Goal: Book appointment/travel/reservation

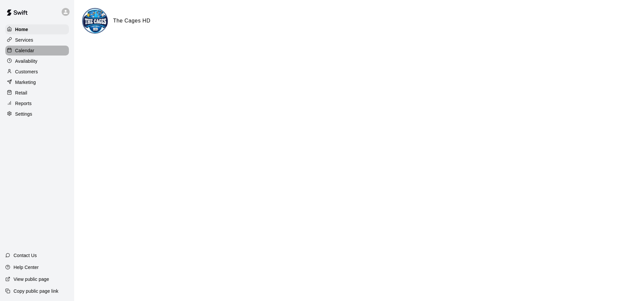
click at [26, 52] on p "Calendar" at bounding box center [24, 50] width 19 height 7
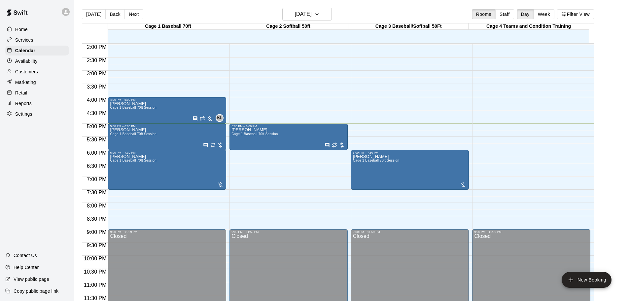
scroll to position [238, 0]
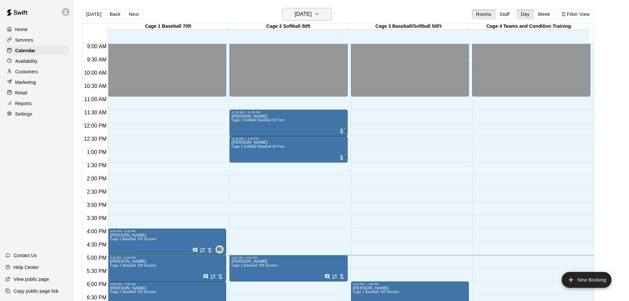
click at [318, 15] on icon "button" at bounding box center [316, 14] width 3 height 1
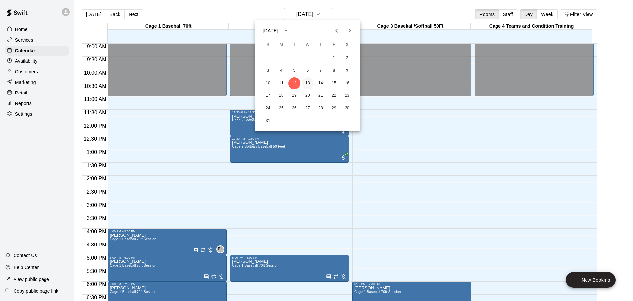
click at [308, 83] on button "13" at bounding box center [308, 83] width 12 height 12
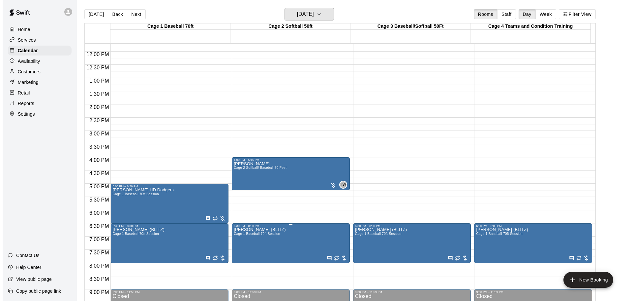
scroll to position [370, 0]
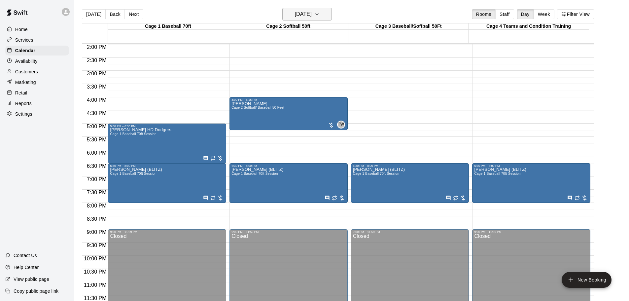
click at [319, 15] on icon "button" at bounding box center [316, 14] width 5 height 8
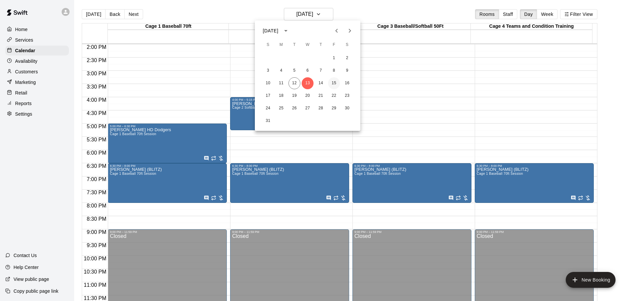
click at [335, 81] on button "15" at bounding box center [334, 83] width 12 height 12
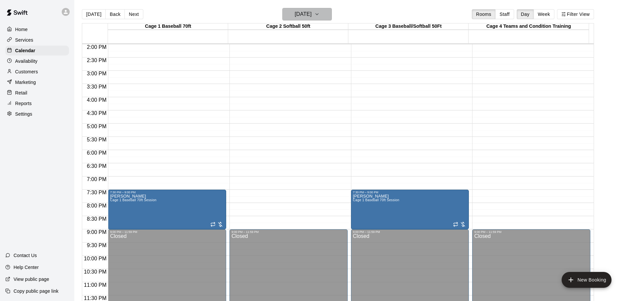
click at [319, 17] on icon "button" at bounding box center [316, 14] width 5 height 8
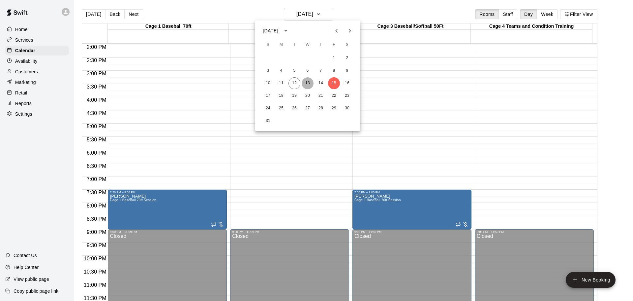
click at [306, 81] on button "13" at bounding box center [308, 83] width 12 height 12
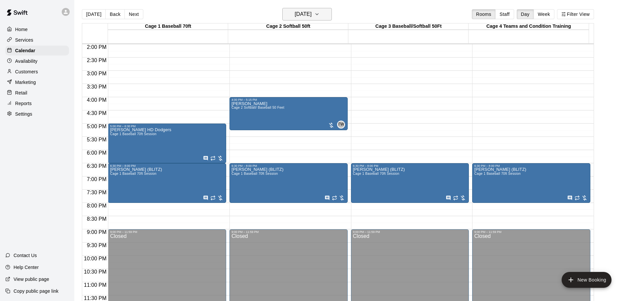
click at [319, 11] on icon "button" at bounding box center [316, 14] width 5 height 8
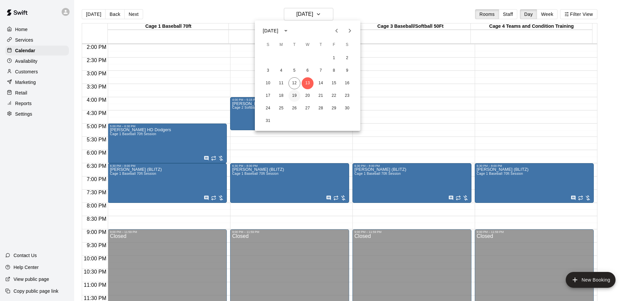
click at [292, 93] on button "19" at bounding box center [295, 96] width 12 height 12
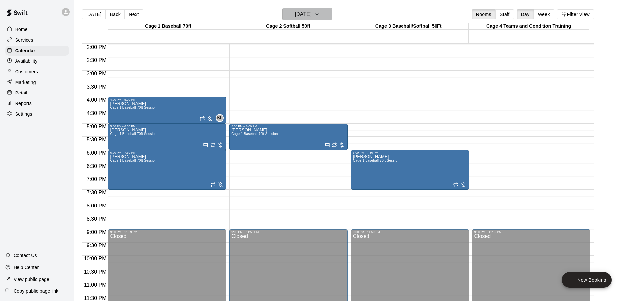
click at [318, 14] on icon "button" at bounding box center [316, 14] width 3 height 1
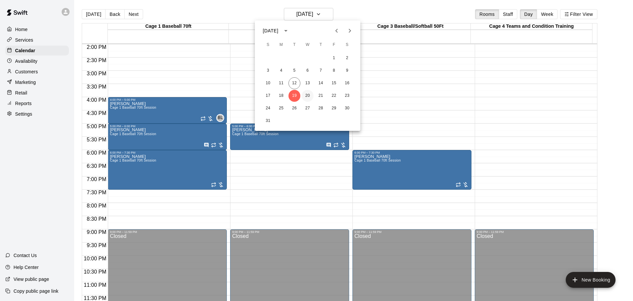
click at [305, 97] on button "20" at bounding box center [308, 96] width 12 height 12
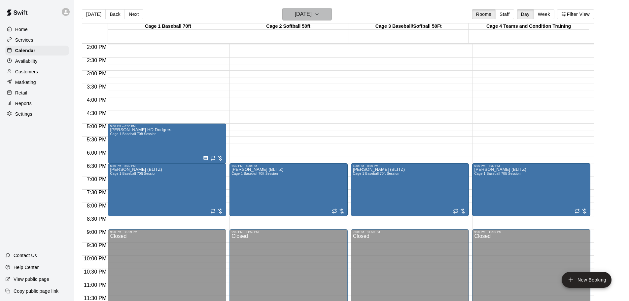
click at [319, 13] on icon "button" at bounding box center [316, 14] width 5 height 8
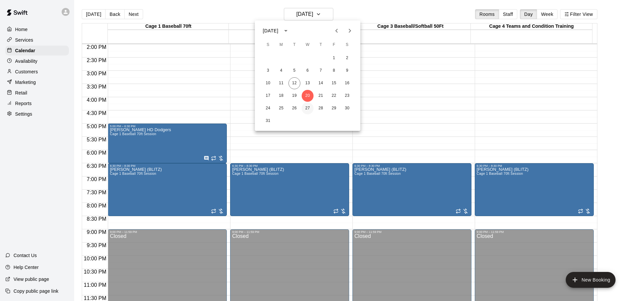
click at [307, 107] on button "27" at bounding box center [308, 108] width 12 height 12
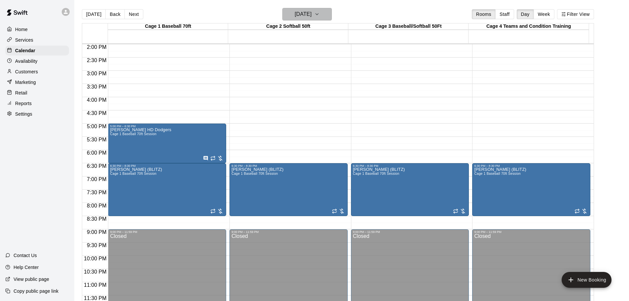
click at [319, 15] on icon "button" at bounding box center [316, 14] width 5 height 8
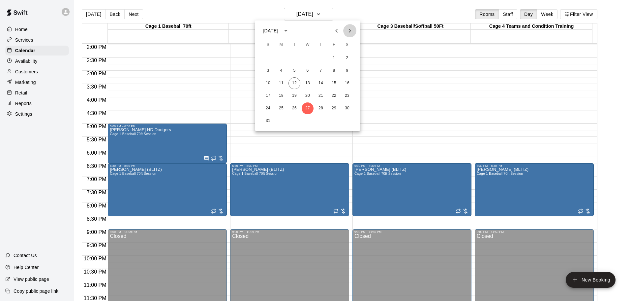
click at [347, 30] on icon "Next month" at bounding box center [350, 31] width 8 height 8
click at [305, 59] on button "3" at bounding box center [308, 58] width 12 height 12
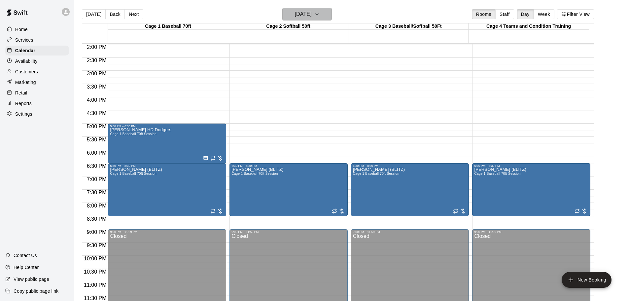
click at [329, 16] on button "[DATE]" at bounding box center [306, 14] width 49 height 13
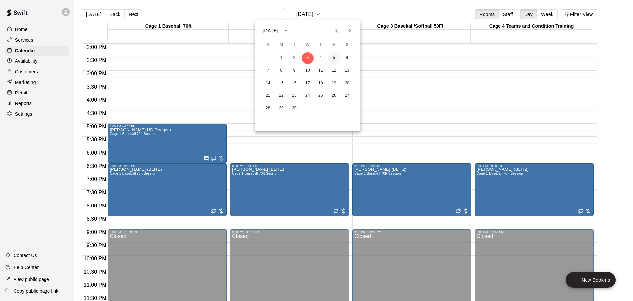
click at [333, 57] on button "5" at bounding box center [334, 58] width 12 height 12
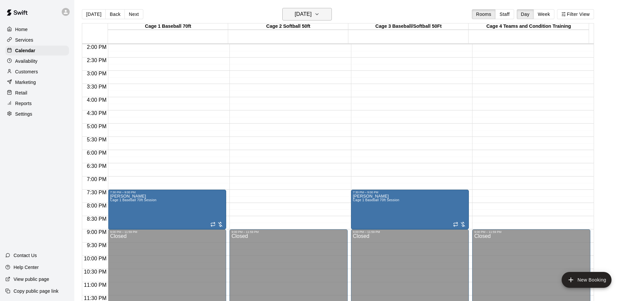
click at [319, 16] on icon "button" at bounding box center [316, 14] width 5 height 8
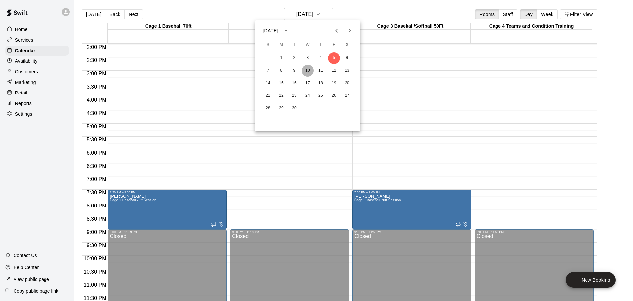
click at [306, 70] on button "10" at bounding box center [308, 71] width 12 height 12
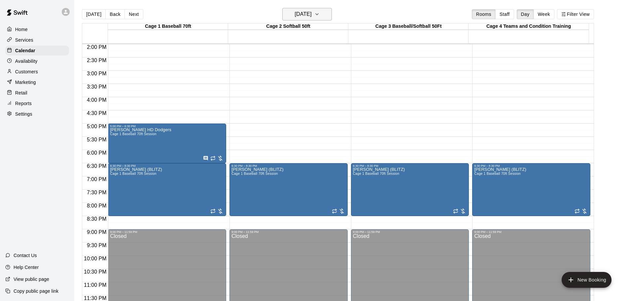
click at [319, 15] on icon "button" at bounding box center [316, 14] width 5 height 8
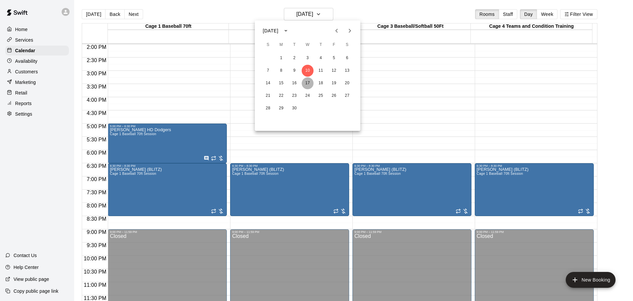
click at [306, 81] on button "17" at bounding box center [308, 83] width 12 height 12
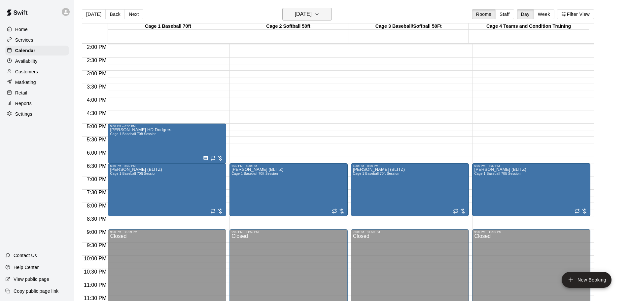
click at [319, 15] on icon "button" at bounding box center [316, 14] width 5 height 8
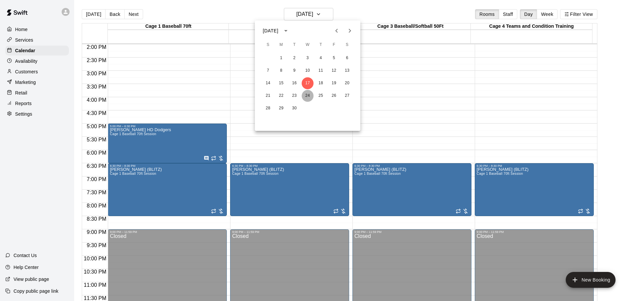
click at [307, 93] on button "24" at bounding box center [308, 96] width 12 height 12
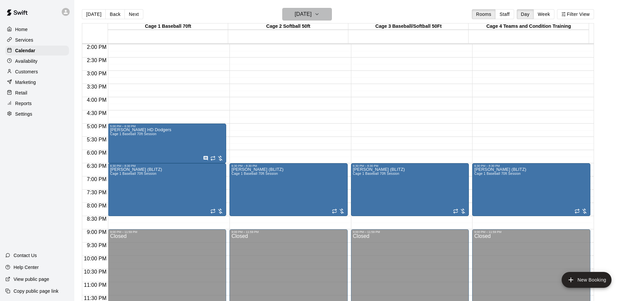
click at [319, 16] on icon "button" at bounding box center [316, 14] width 5 height 8
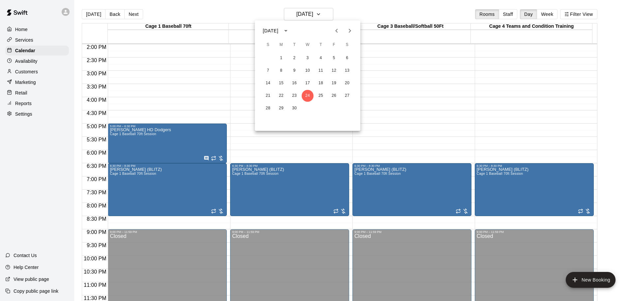
click at [338, 29] on icon "Previous month" at bounding box center [337, 31] width 8 height 8
click at [309, 83] on button "13" at bounding box center [308, 83] width 12 height 12
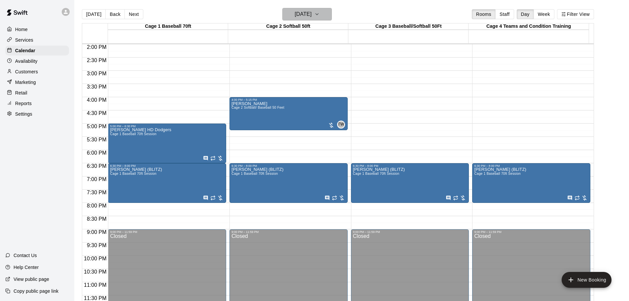
click at [319, 16] on icon "button" at bounding box center [316, 14] width 5 height 8
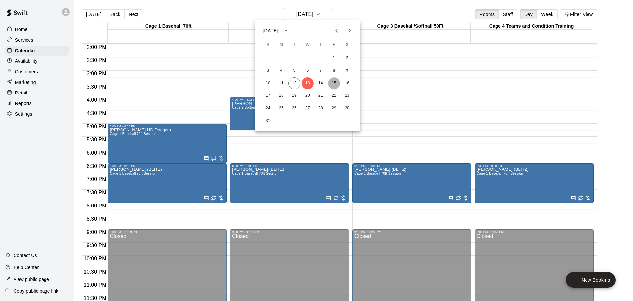
click at [334, 83] on button "15" at bounding box center [334, 83] width 12 height 12
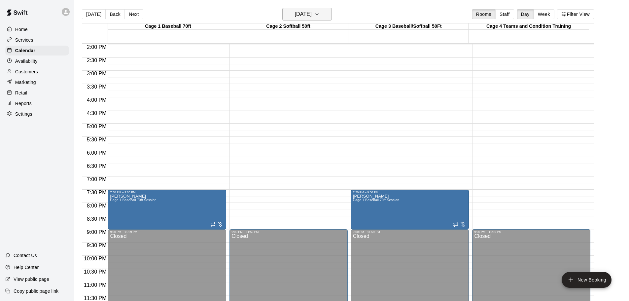
click at [319, 14] on icon "button" at bounding box center [316, 14] width 5 height 8
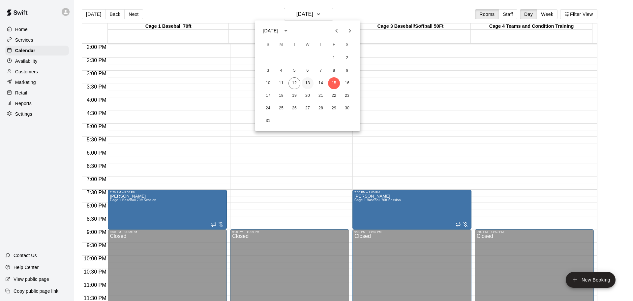
click at [308, 82] on button "13" at bounding box center [308, 83] width 12 height 12
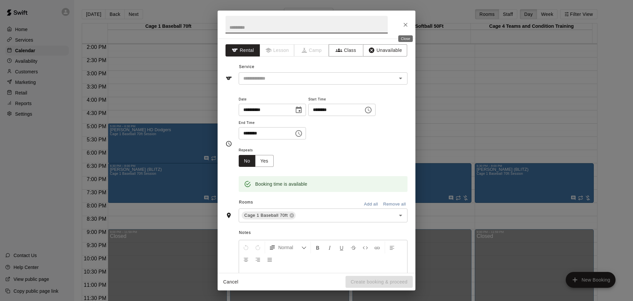
click at [404, 22] on icon "Close" at bounding box center [406, 24] width 7 height 7
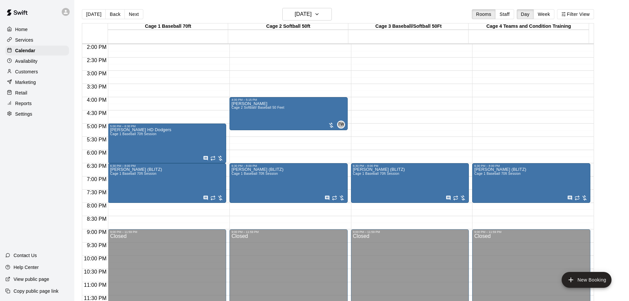
click at [26, 29] on p "Home" at bounding box center [21, 29] width 13 height 7
